Goal: Navigation & Orientation: Find specific page/section

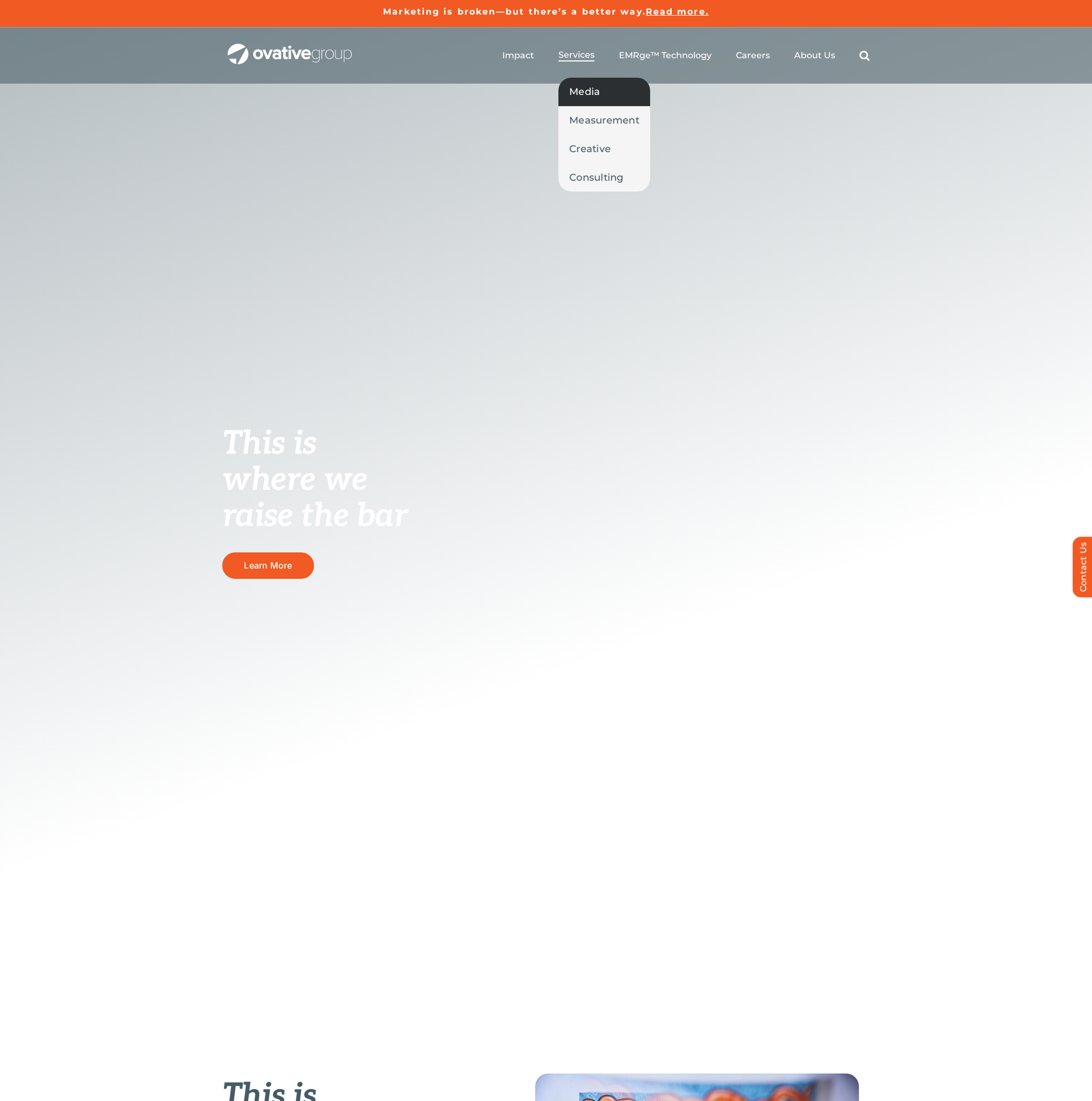
click at [590, 98] on span "Media" at bounding box center [585, 92] width 31 height 15
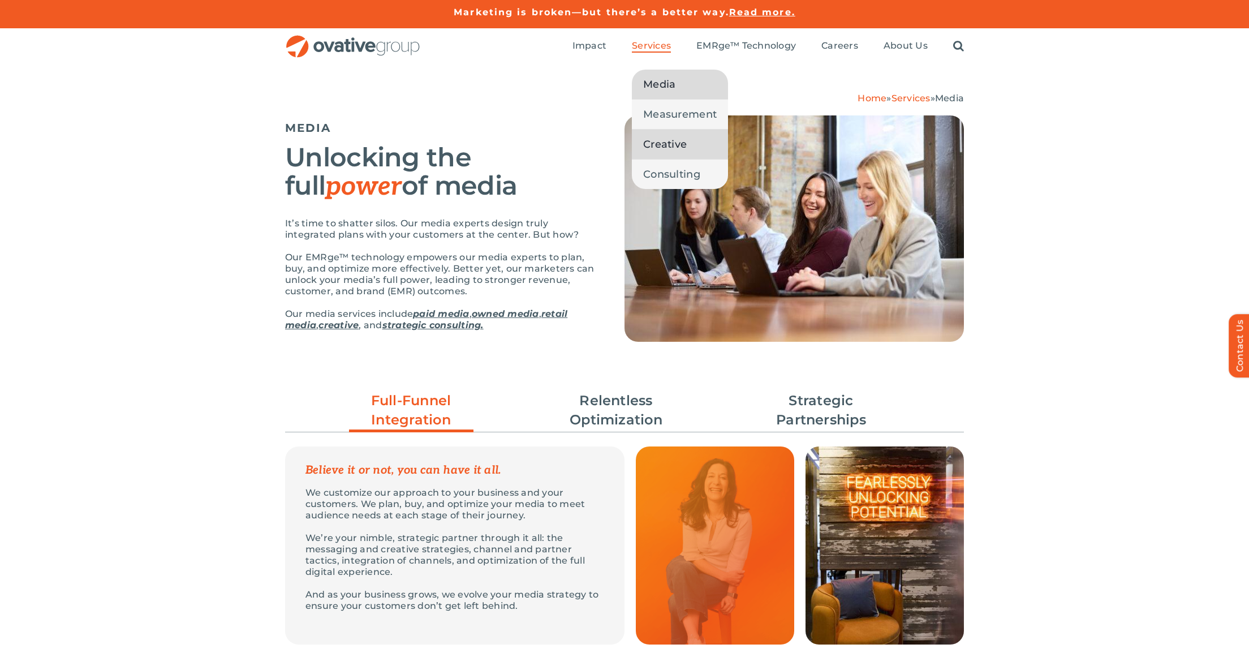
click at [702, 143] on link "Creative" at bounding box center [680, 144] width 96 height 29
